Goal: Manage account settings

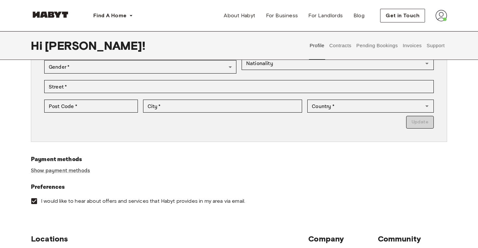
scroll to position [116, 0]
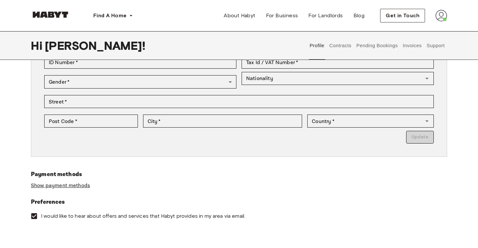
click at [61, 186] on link "Show payment methods" at bounding box center [60, 185] width 59 height 7
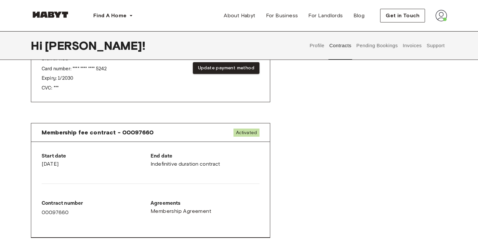
scroll to position [237, 0]
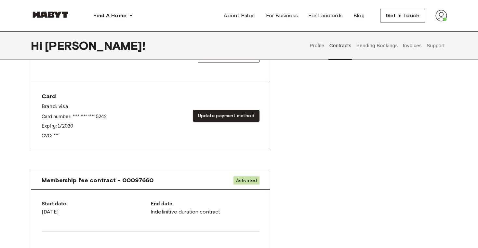
click at [370, 50] on button "Pending Bookings" at bounding box center [376, 45] width 43 height 29
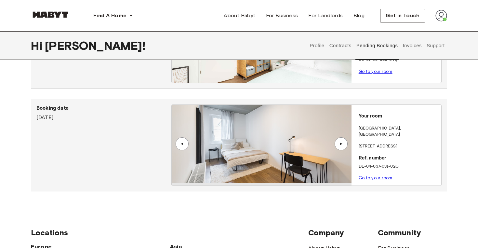
scroll to position [88, 0]
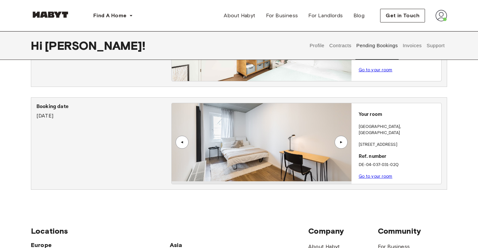
click at [341, 137] on div "▲" at bounding box center [340, 142] width 13 height 13
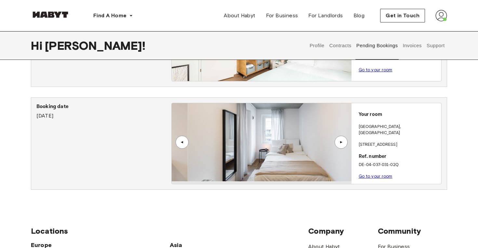
click at [341, 137] on div "▲" at bounding box center [340, 142] width 13 height 13
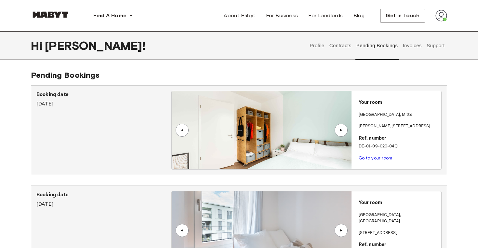
scroll to position [0, 0]
click at [404, 51] on button "Invoices" at bounding box center [412, 45] width 20 height 29
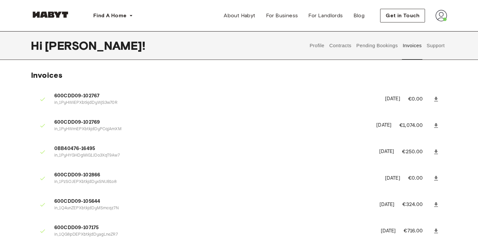
click at [312, 41] on button "Profile" at bounding box center [317, 45] width 17 height 29
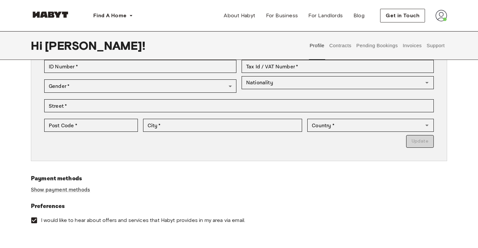
scroll to position [114, 0]
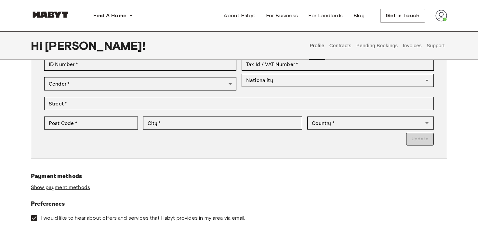
click at [72, 187] on link "Show payment methods" at bounding box center [60, 187] width 59 height 7
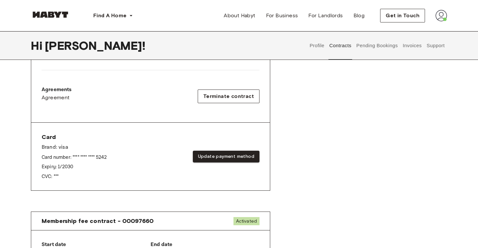
scroll to position [197, 0]
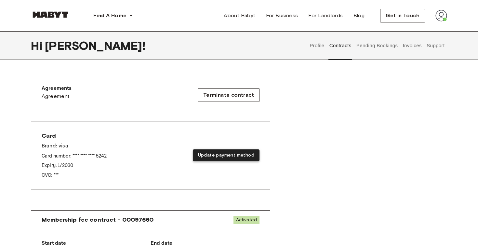
click at [235, 156] on button "Update payment method" at bounding box center [226, 155] width 67 height 12
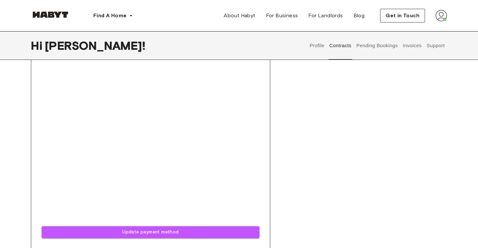
scroll to position [407, 0]
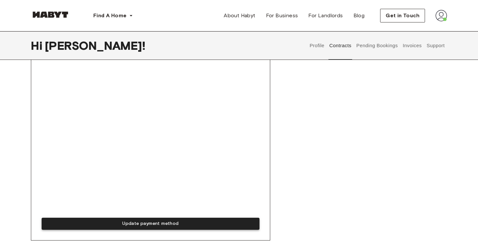
click at [107, 224] on button "Update payment method" at bounding box center [151, 223] width 218 height 12
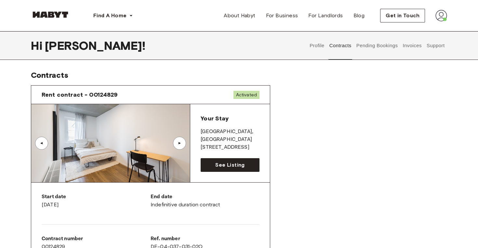
scroll to position [0, 0]
click at [227, 159] on link "See Listing" at bounding box center [229, 165] width 59 height 14
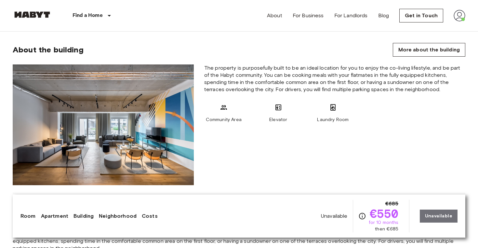
scroll to position [553, 0]
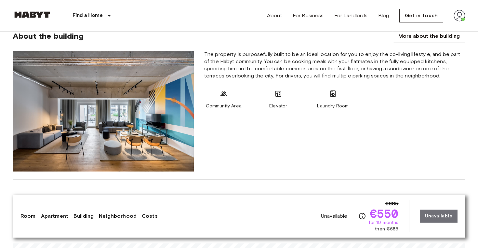
click at [141, 123] on img at bounding box center [103, 111] width 181 height 121
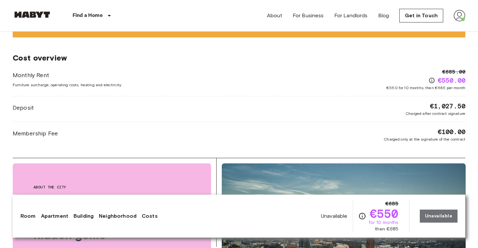
scroll to position [1000, 0]
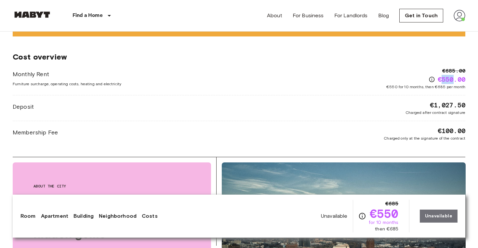
drag, startPoint x: 442, startPoint y: 74, endPoint x: 454, endPoint y: 74, distance: 12.0
click at [454, 75] on span "€550.00" at bounding box center [451, 79] width 28 height 9
drag, startPoint x: 446, startPoint y: 63, endPoint x: 455, endPoint y: 64, distance: 9.2
click at [455, 67] on span "€685.00" at bounding box center [453, 71] width 23 height 8
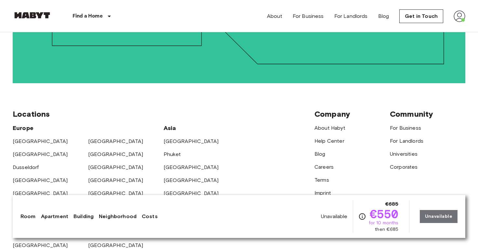
scroll to position [1660, 0]
